Goal: Information Seeking & Learning: Learn about a topic

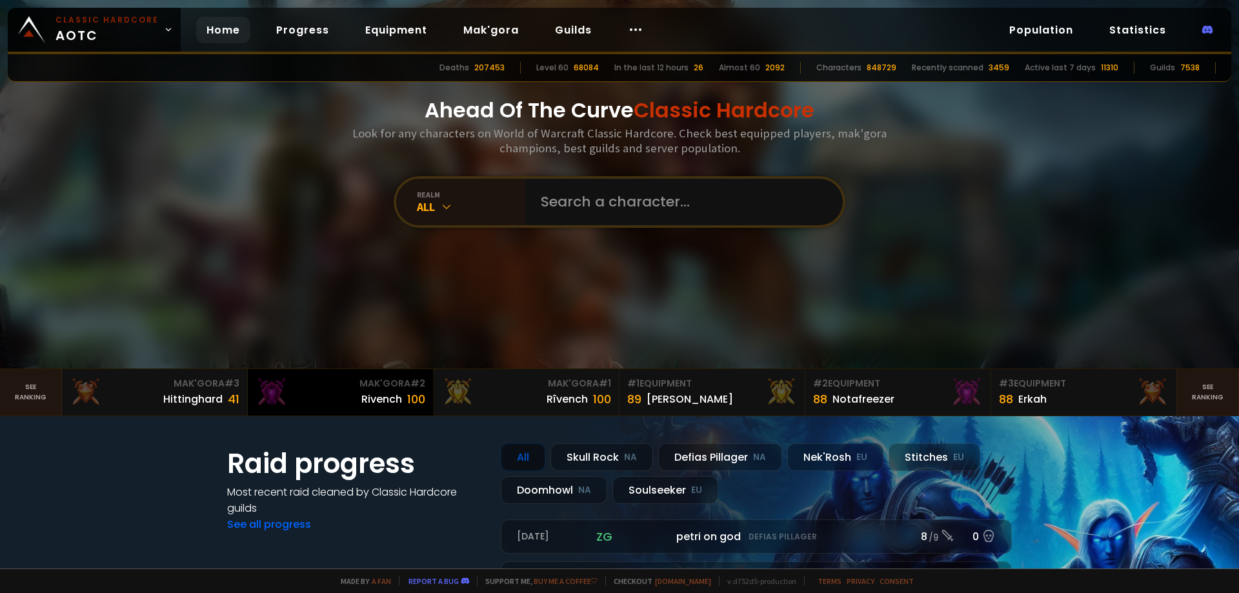
scroll to position [194, 0]
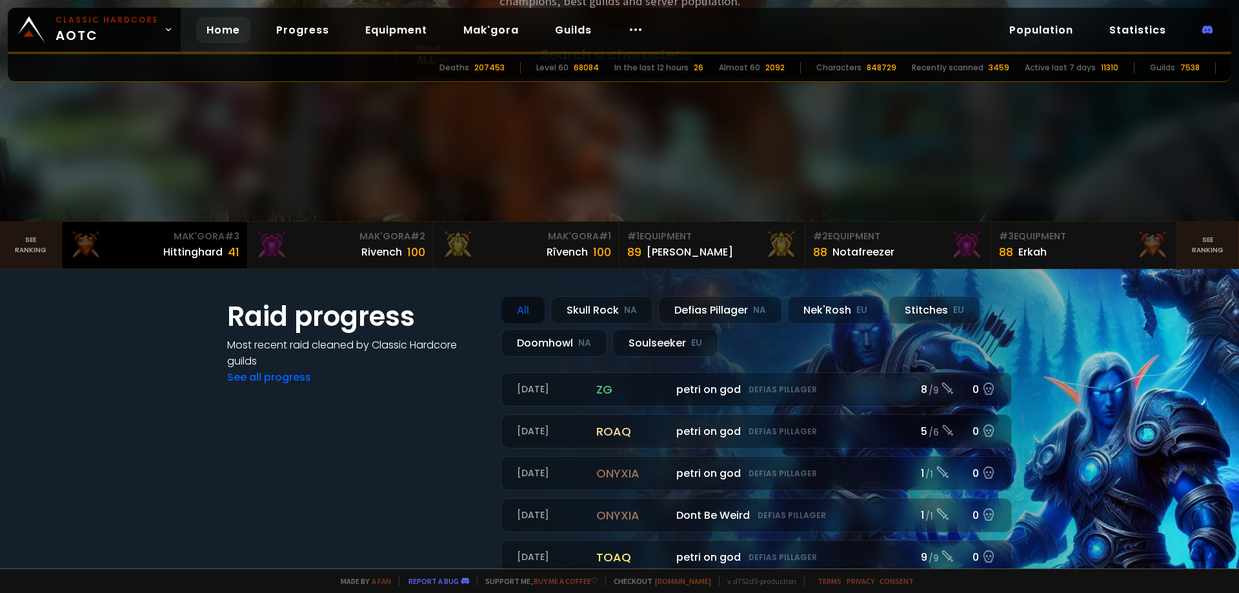
click at [177, 247] on div "Hittinghard" at bounding box center [192, 252] width 59 height 16
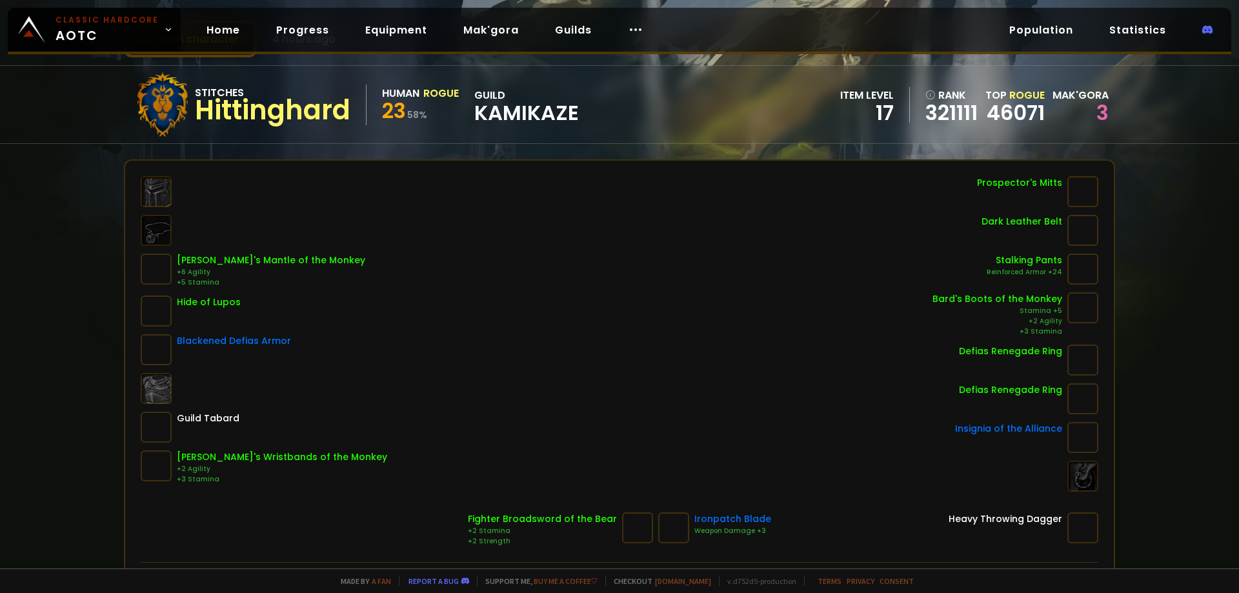
scroll to position [65, 0]
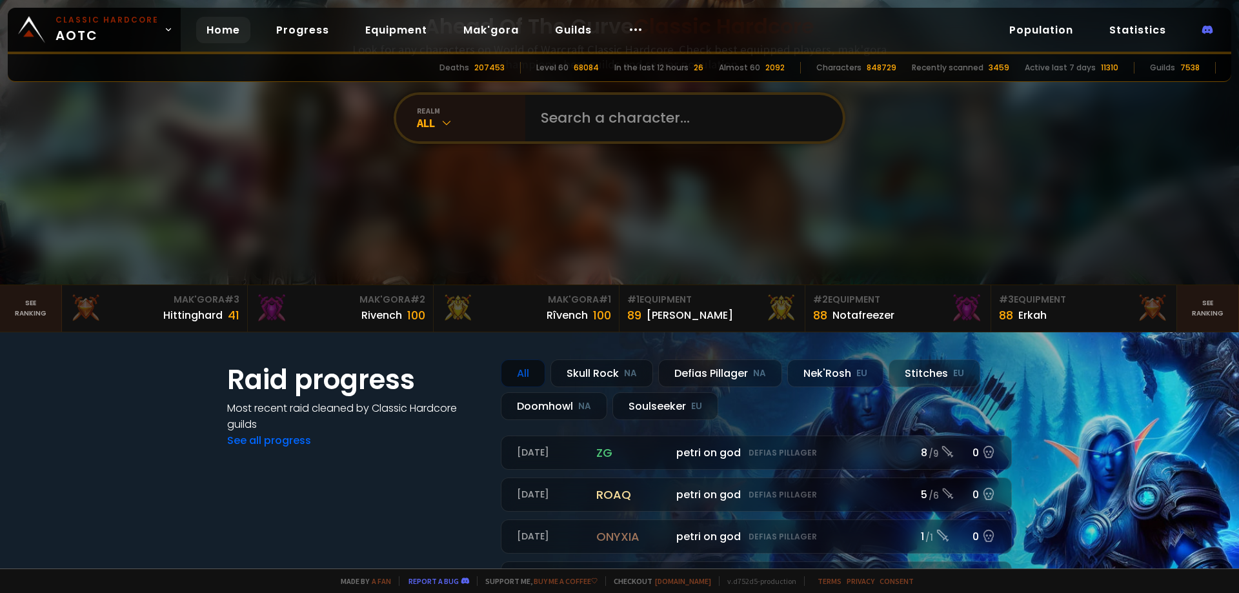
scroll to position [323, 0]
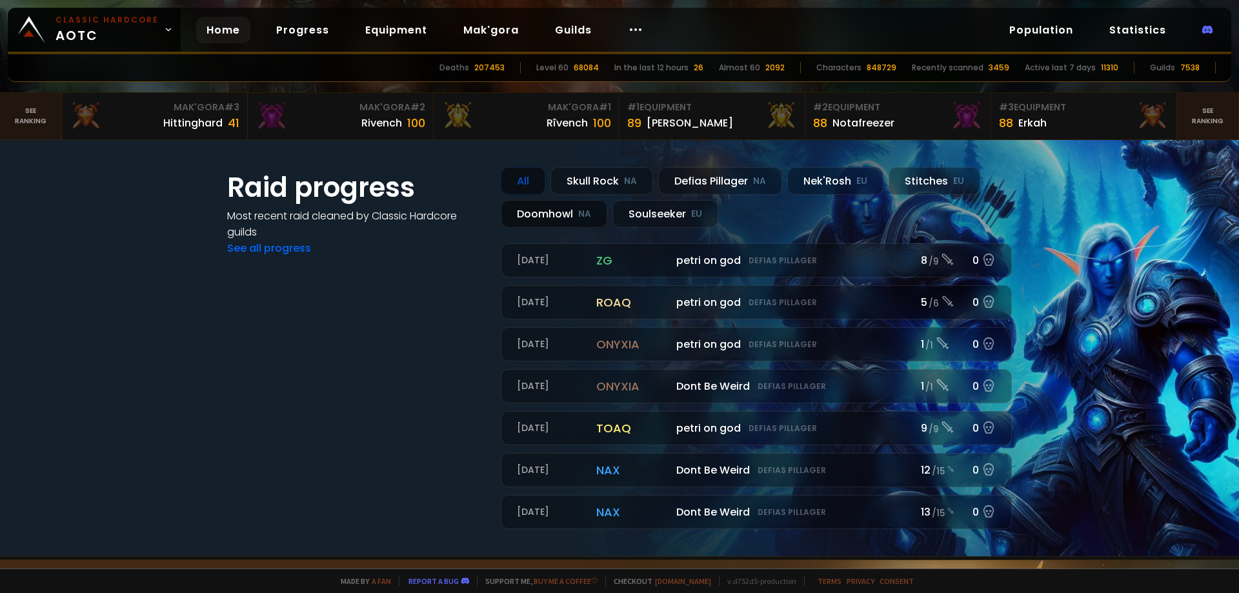
click at [533, 212] on div "Doomhowl NA" at bounding box center [554, 214] width 106 height 28
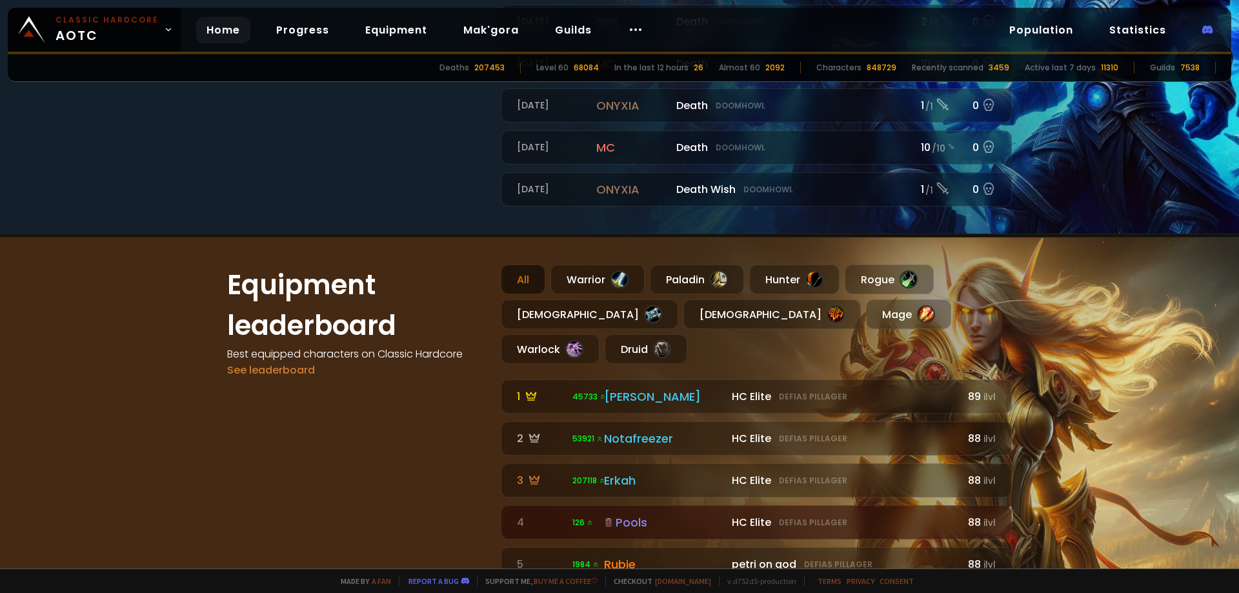
scroll to position [774, 0]
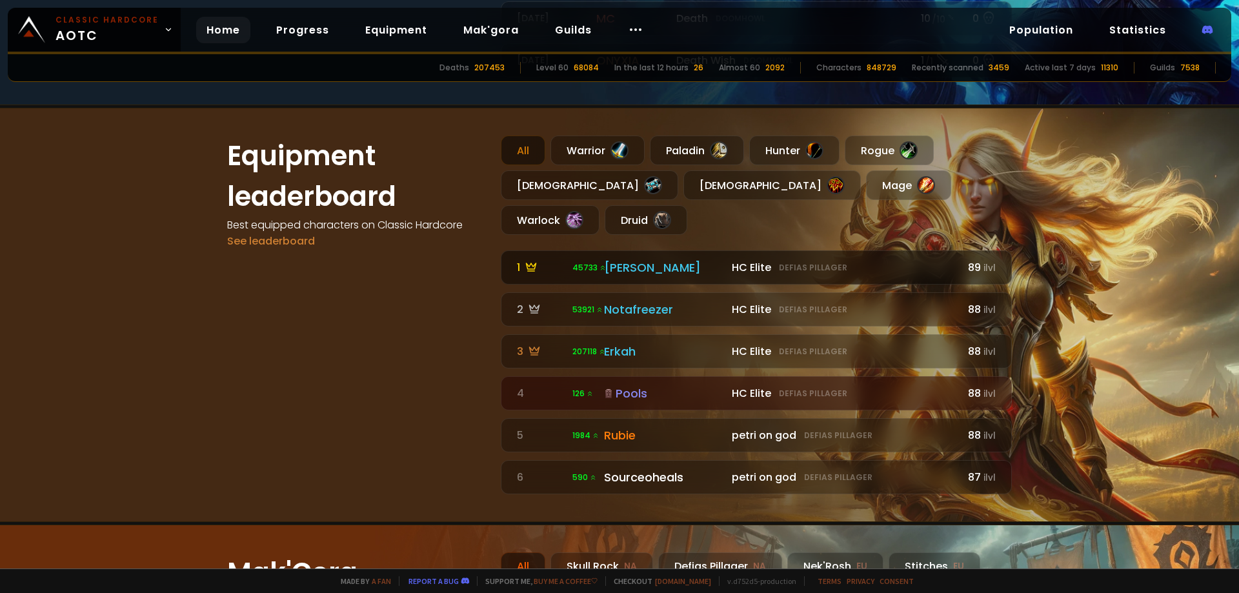
click at [652, 259] on div "[PERSON_NAME]" at bounding box center [664, 267] width 120 height 17
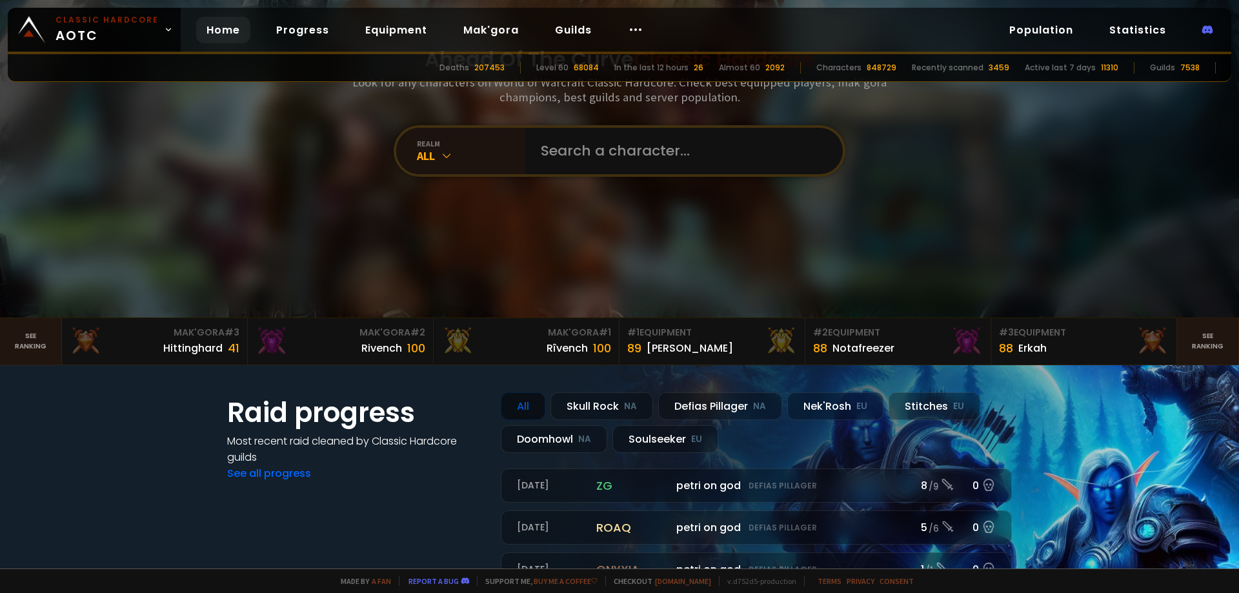
scroll to position [323, 0]
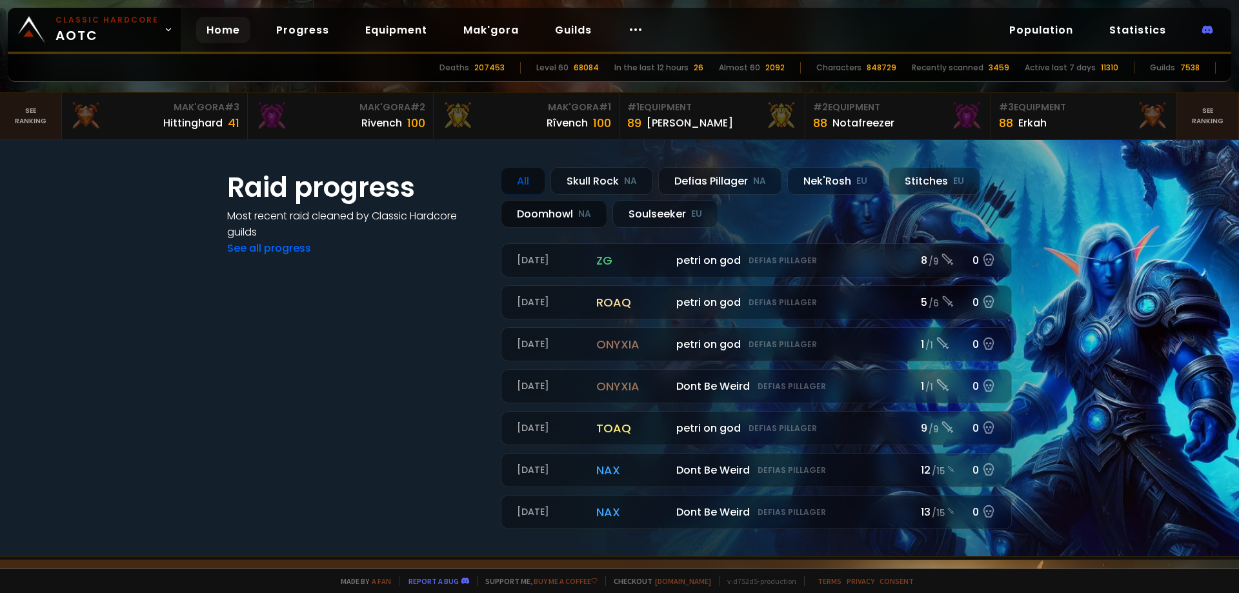
click at [554, 214] on div "Doomhowl NA" at bounding box center [554, 214] width 106 height 28
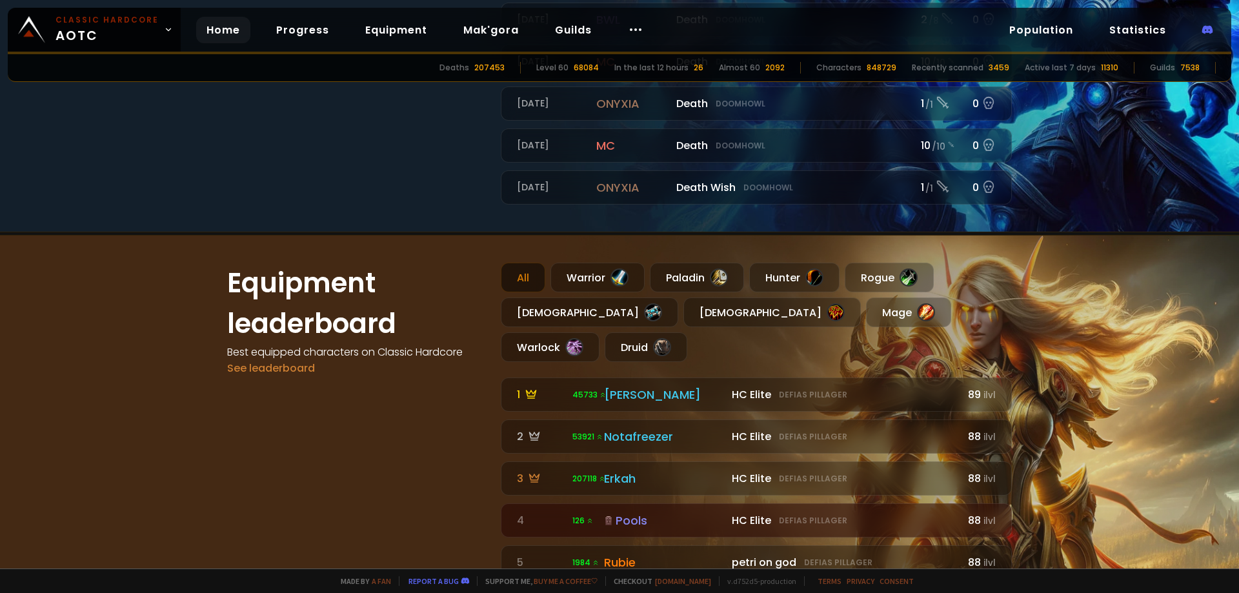
scroll to position [710, 0]
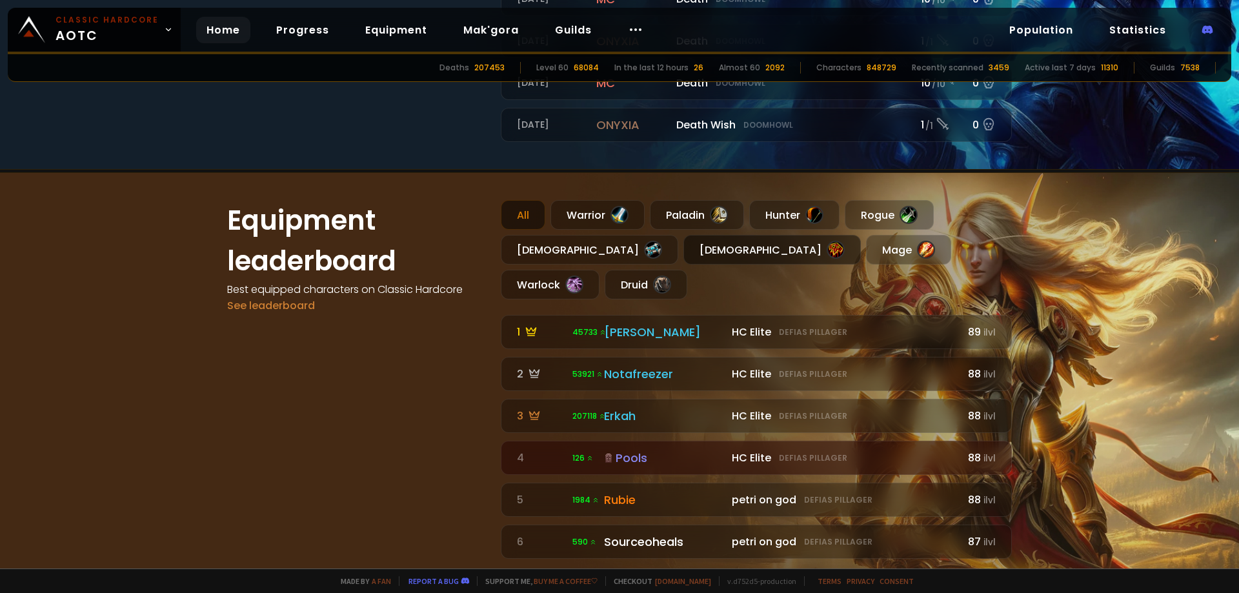
click at [683, 249] on div "[DEMOGRAPHIC_DATA]" at bounding box center [771, 250] width 177 height 30
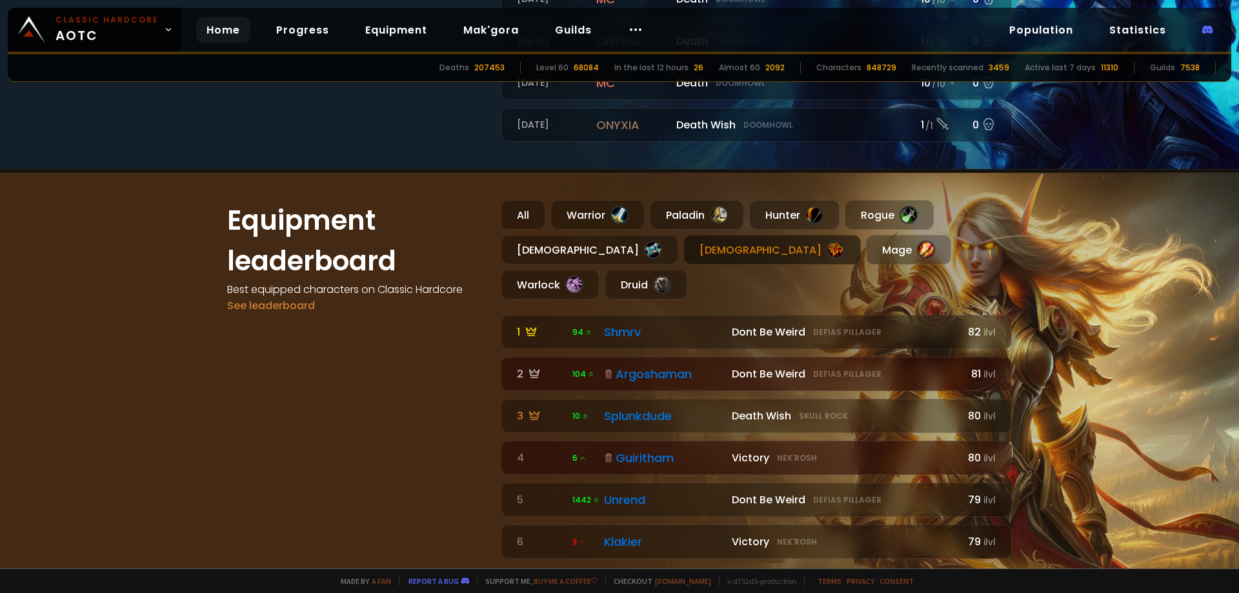
scroll to position [1097, 0]
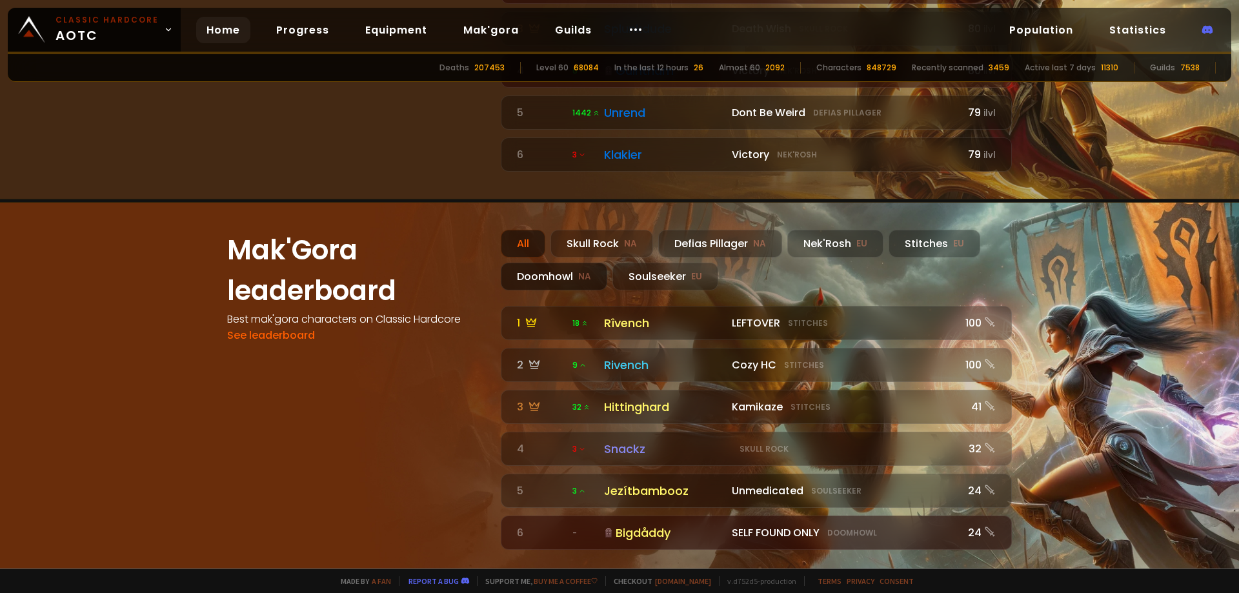
click at [558, 263] on div "Doomhowl NA" at bounding box center [554, 277] width 106 height 28
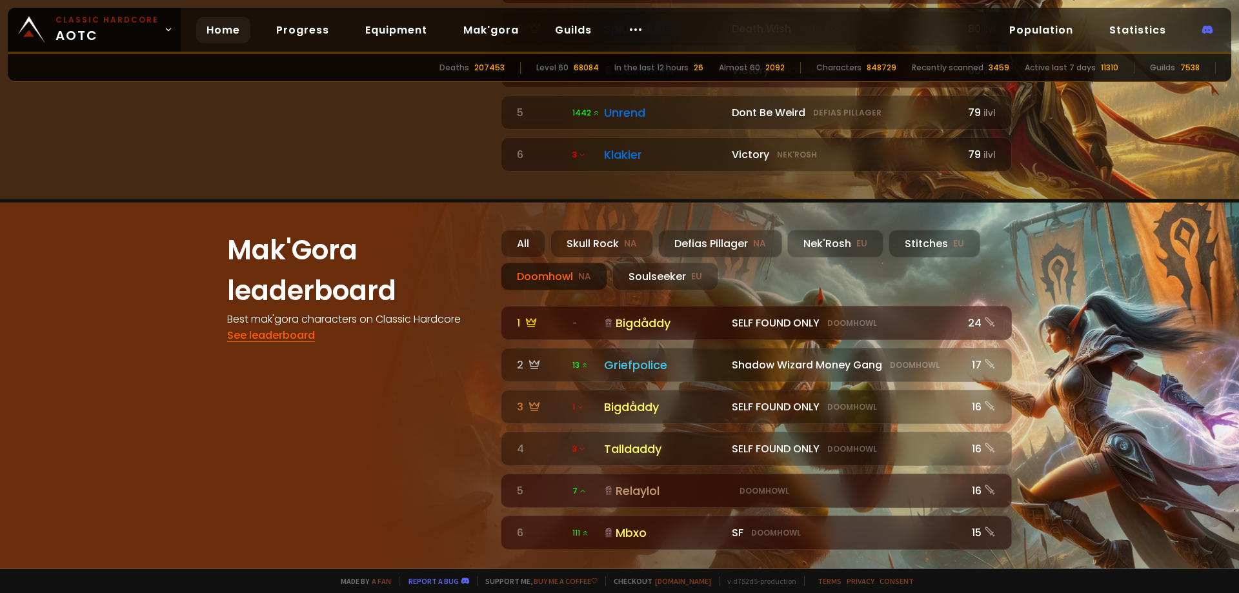
click at [279, 328] on link "See leaderboard" at bounding box center [271, 335] width 88 height 15
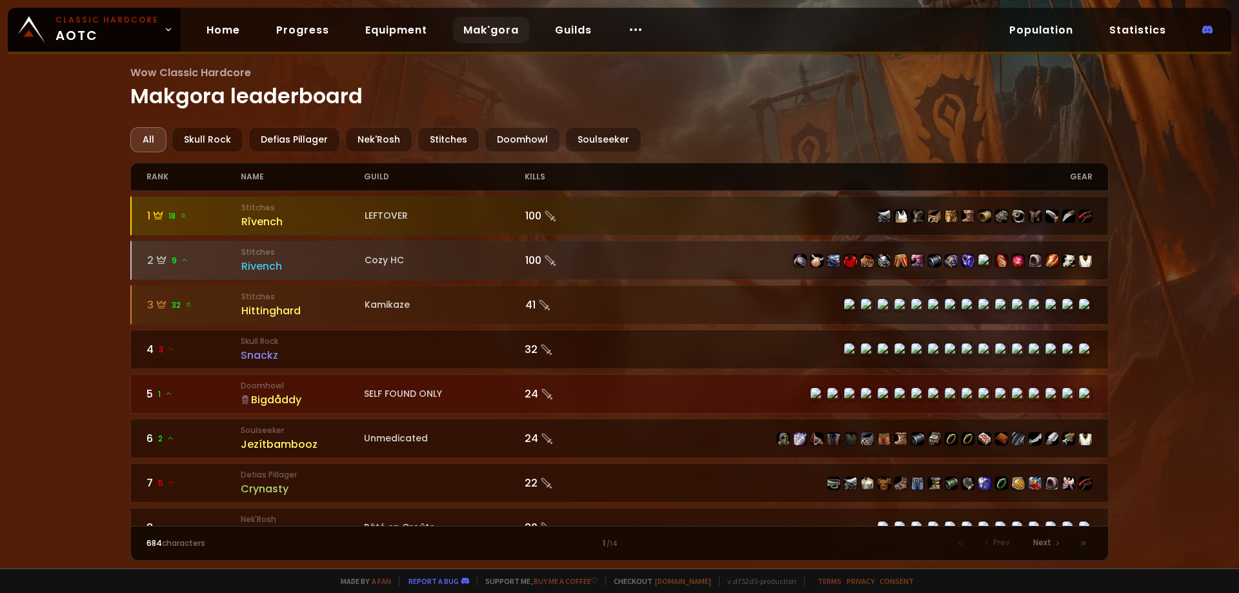
drag, startPoint x: 494, startPoint y: 141, endPoint x: 551, endPoint y: 139, distance: 56.8
click at [494, 141] on div "Doomhowl" at bounding box center [523, 139] width 76 height 25
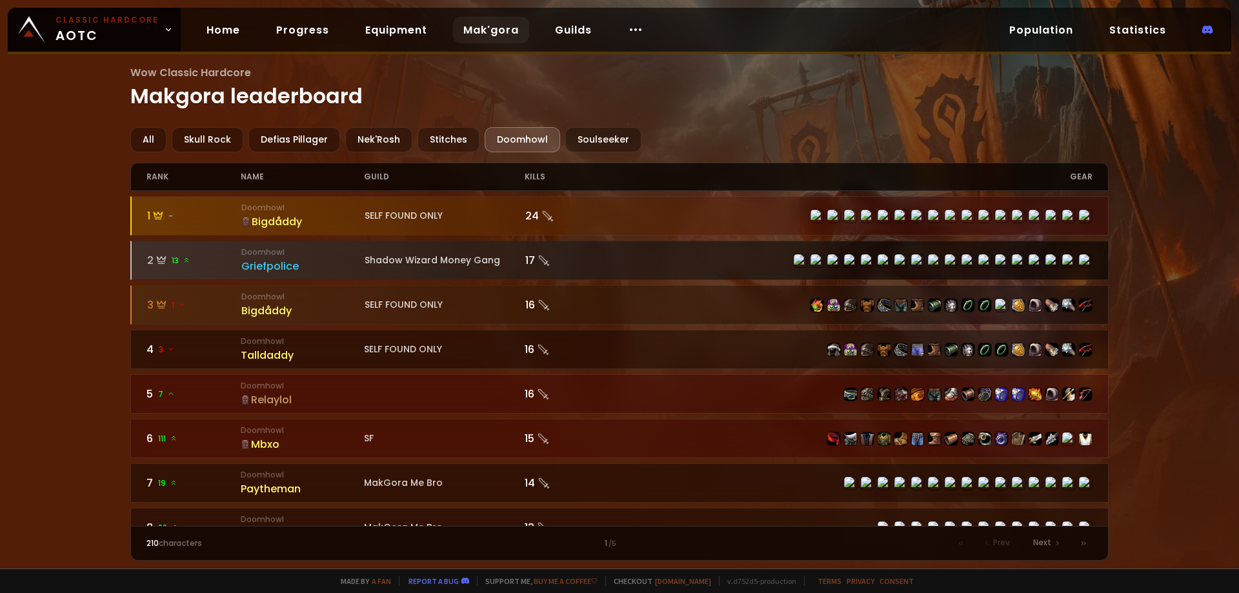
click at [276, 261] on div "Griefpolice" at bounding box center [302, 266] width 123 height 16
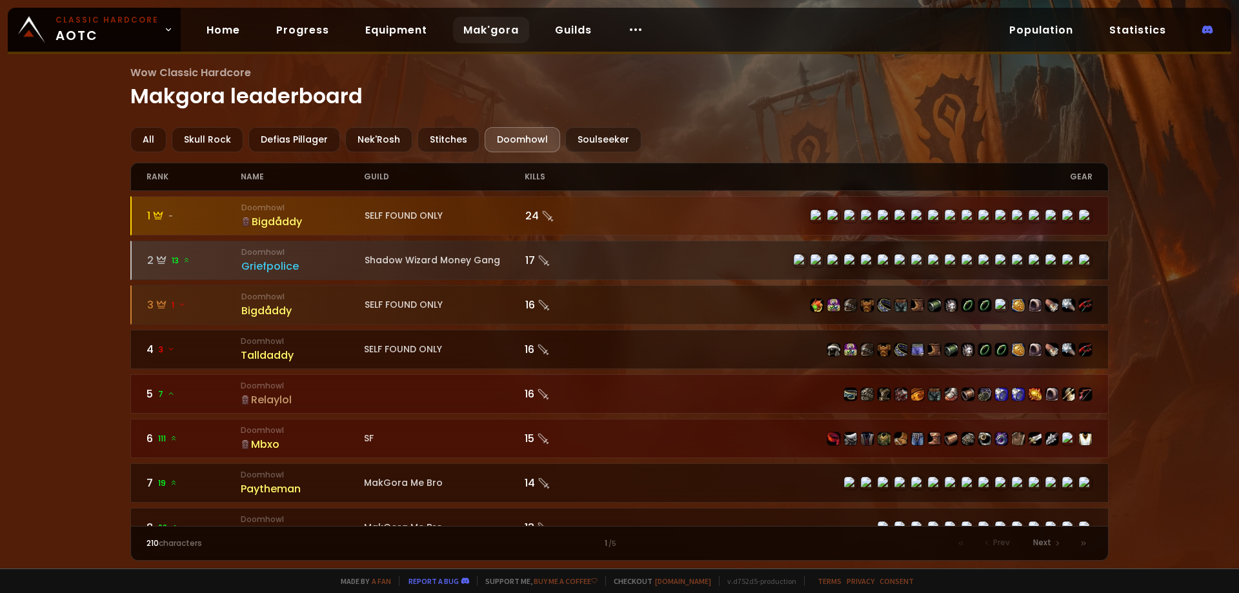
click at [265, 218] on div "Bigdåddy" at bounding box center [302, 222] width 123 height 16
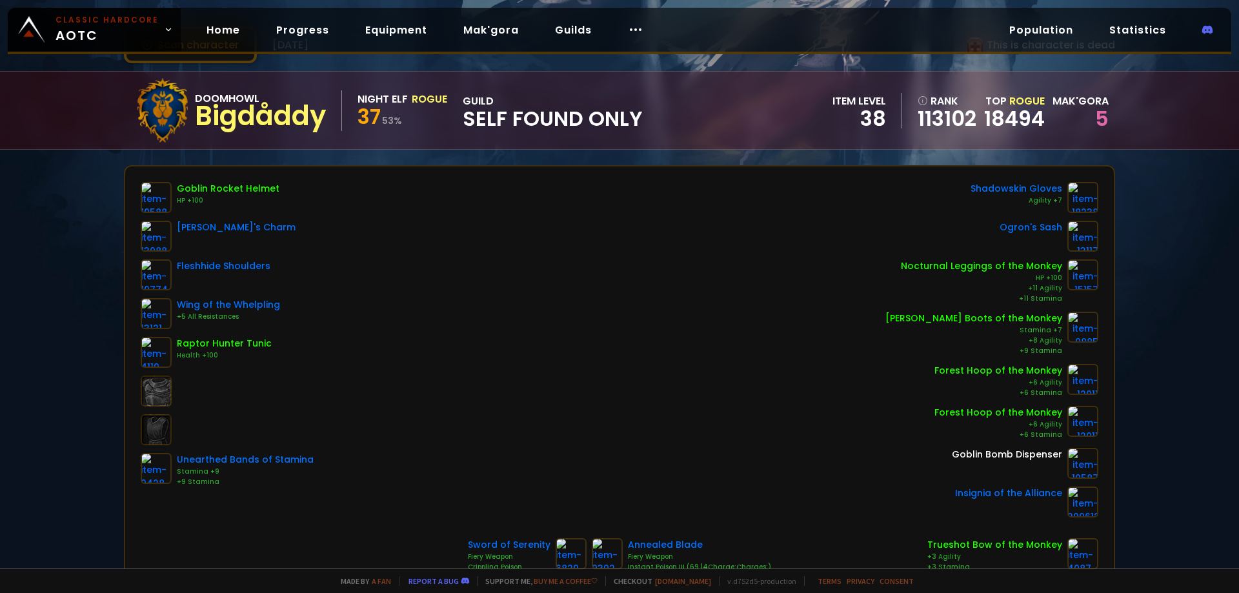
scroll to position [65, 0]
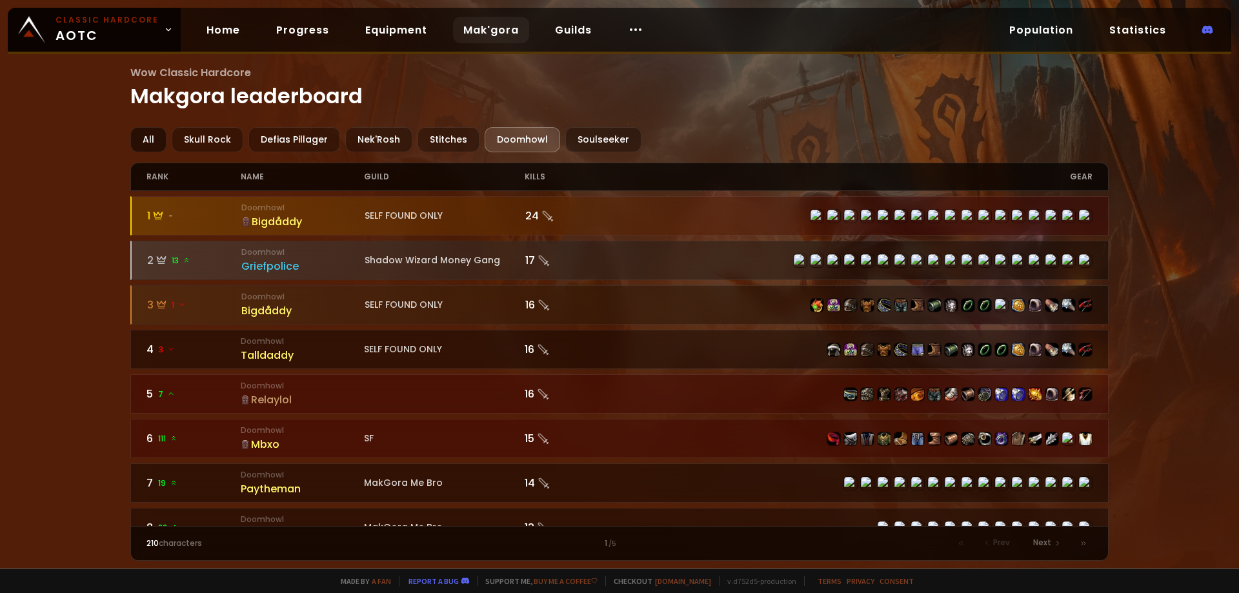
click at [152, 139] on div "All" at bounding box center [148, 139] width 36 height 25
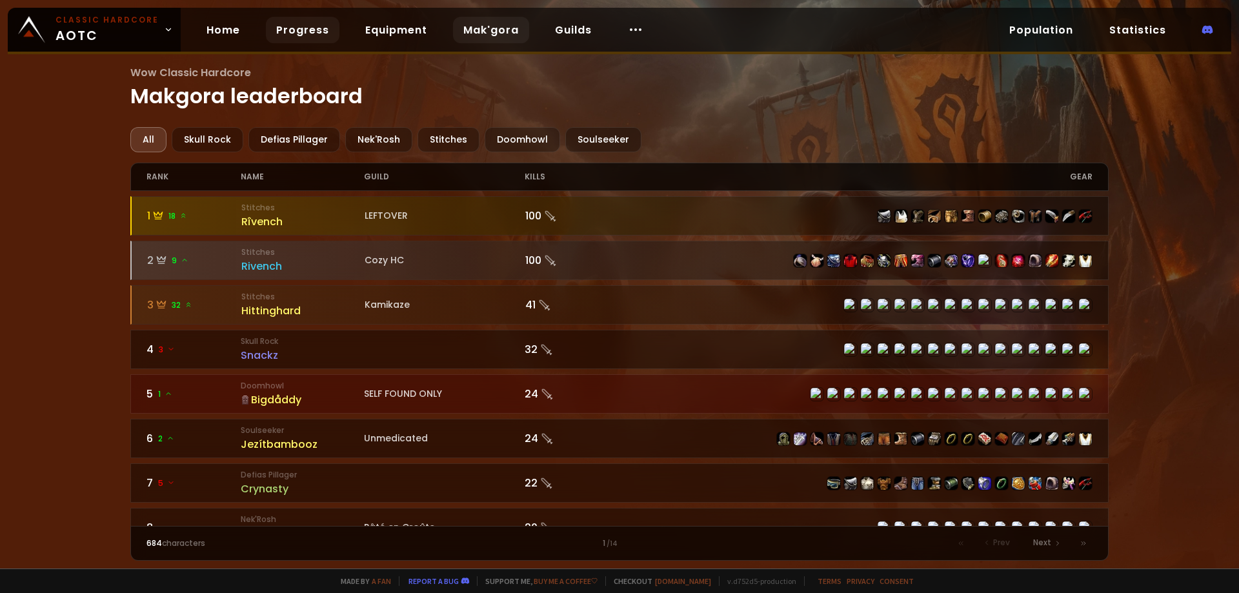
click at [287, 35] on link "Progress" at bounding box center [303, 30] width 74 height 26
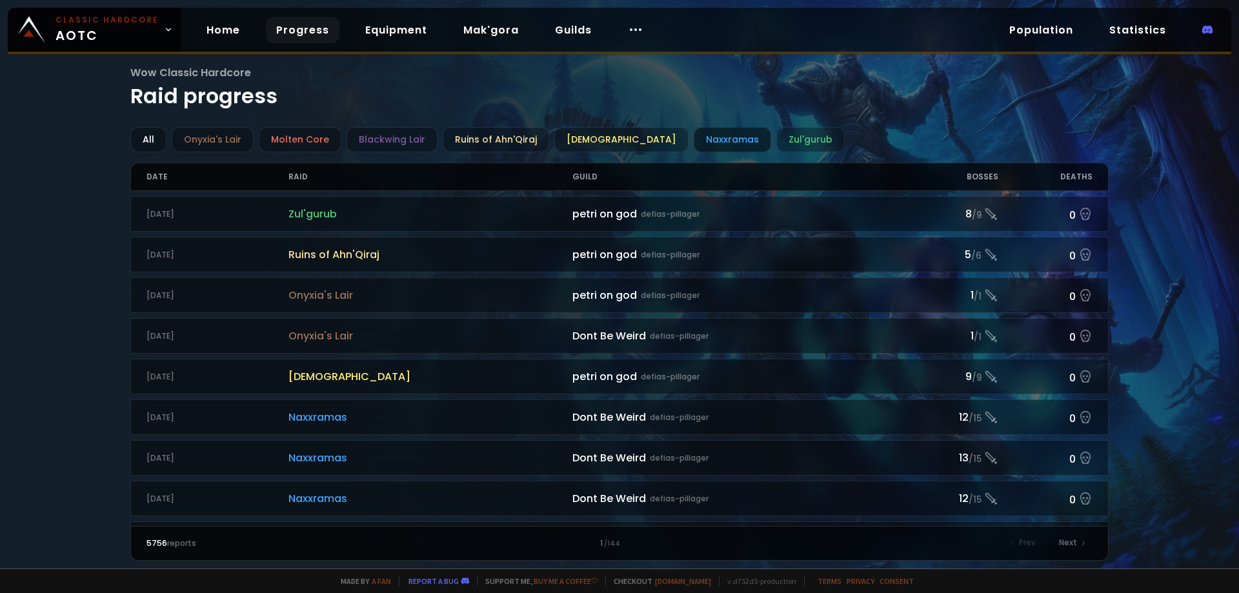
click at [694, 139] on div "Naxxramas" at bounding box center [732, 139] width 77 height 25
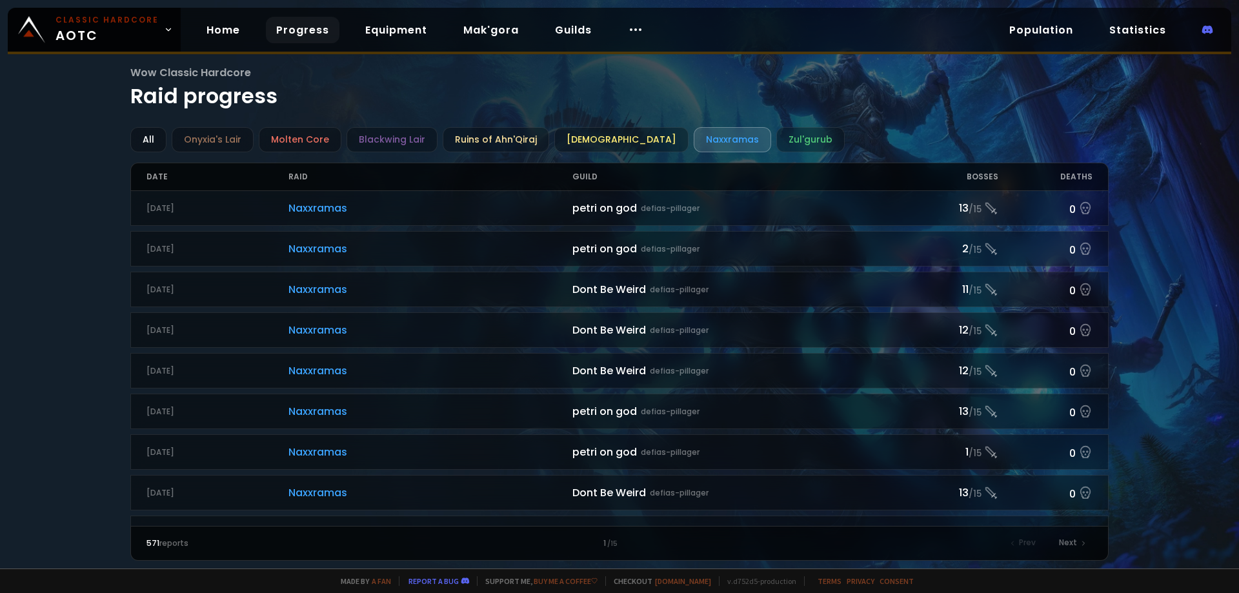
scroll to position [1097, 0]
